Goal: Find contact information: Find contact information

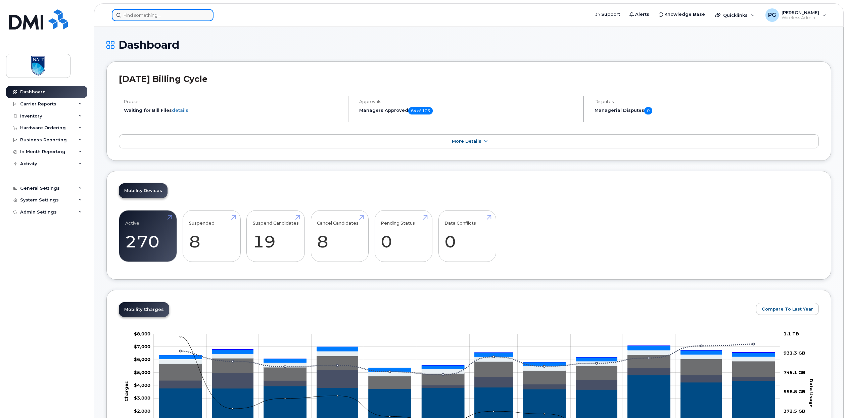
click at [143, 16] on input at bounding box center [163, 15] width 102 height 12
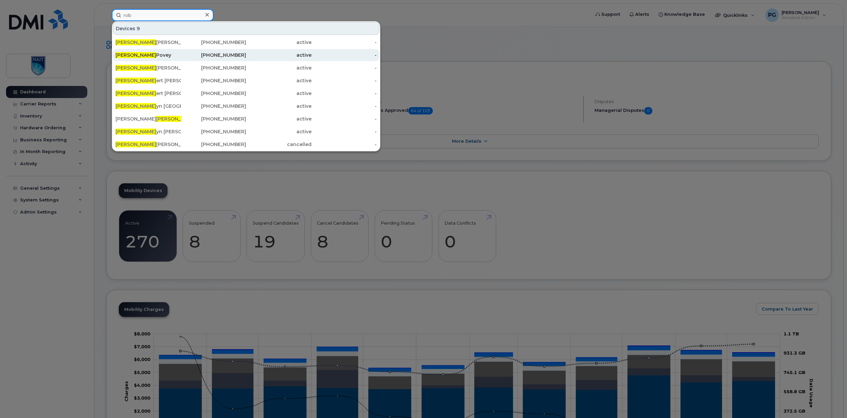
type input "rob"
click at [135, 53] on div "Rob Povey" at bounding box center [148, 55] width 65 height 7
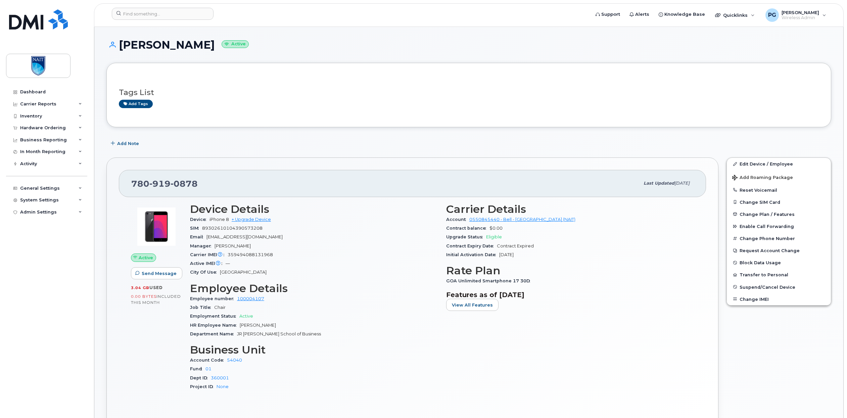
drag, startPoint x: 213, startPoint y: 243, endPoint x: 248, endPoint y: 244, distance: 34.6
click at [248, 244] on div "Manager [PERSON_NAME]" at bounding box center [314, 246] width 248 height 9
copy span "[PERSON_NAME]"
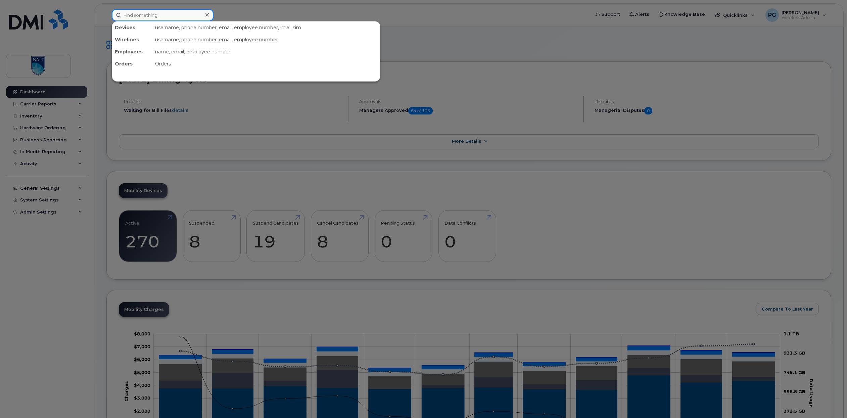
click at [167, 18] on input at bounding box center [163, 15] width 102 height 12
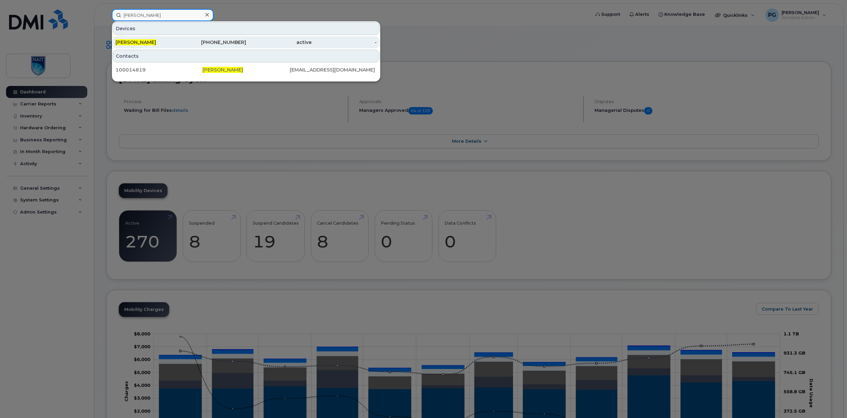
type input "Andy Weiler"
click at [171, 43] on div "Andy Weiler" at bounding box center [148, 42] width 65 height 7
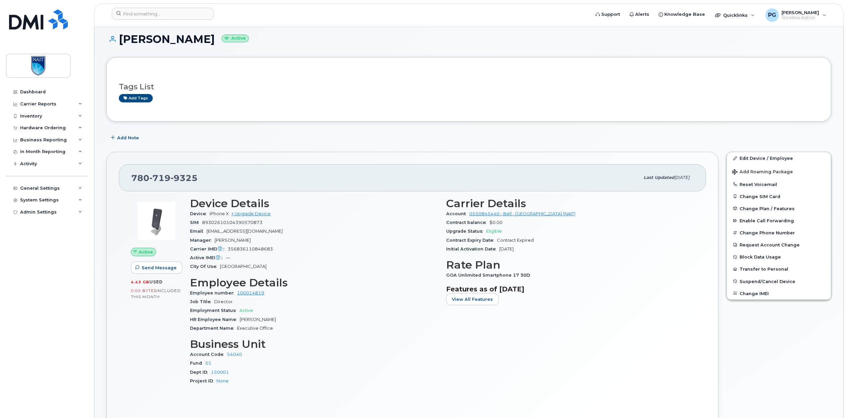
scroll to position [83, 0]
